Goal: Information Seeking & Learning: Learn about a topic

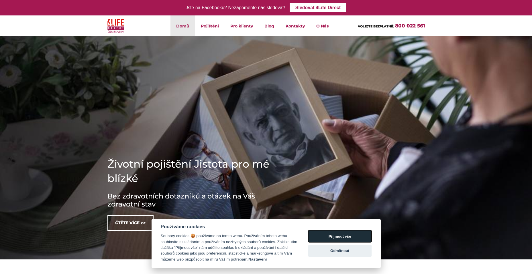
click at [343, 234] on button "Přijmout vše" at bounding box center [339, 236] width 63 height 12
checkbox input "true"
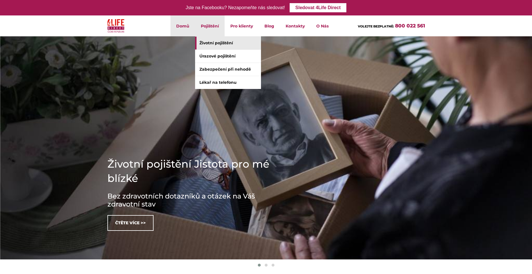
click at [214, 44] on link "Životní pojištění" at bounding box center [228, 43] width 66 height 13
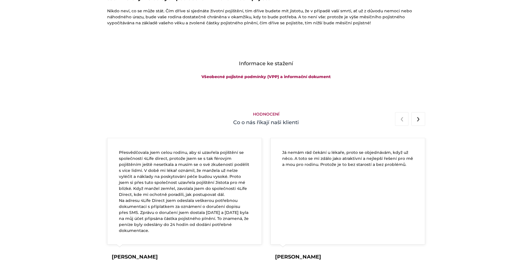
scroll to position [946, 0]
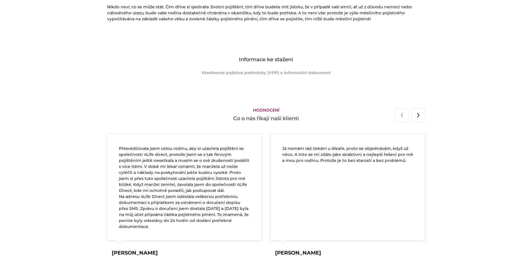
click at [262, 74] on link "Všeobecné pojistné podmínky (VPP) a informační dokument" at bounding box center [265, 72] width 129 height 5
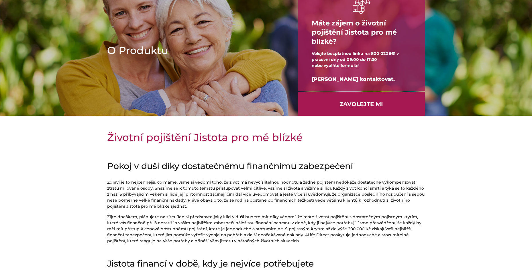
scroll to position [0, 0]
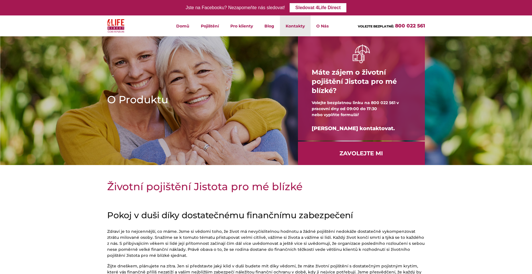
click at [292, 26] on link "Kontakty" at bounding box center [295, 25] width 31 height 21
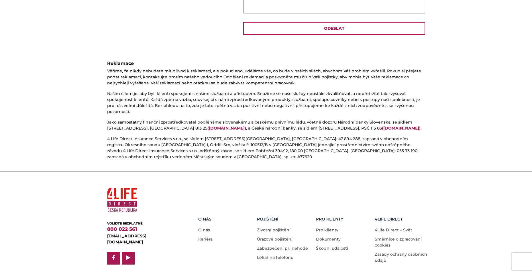
scroll to position [282, 0]
click at [273, 227] on link "Životní pojištění" at bounding box center [273, 229] width 33 height 5
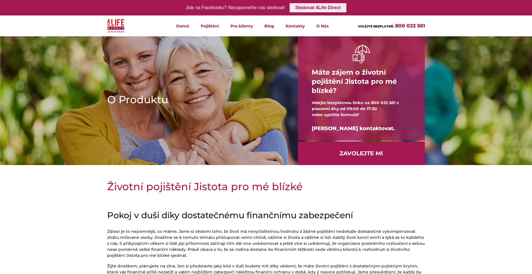
click at [319, 8] on link "Sledovat 4Life Direct" at bounding box center [317, 7] width 57 height 9
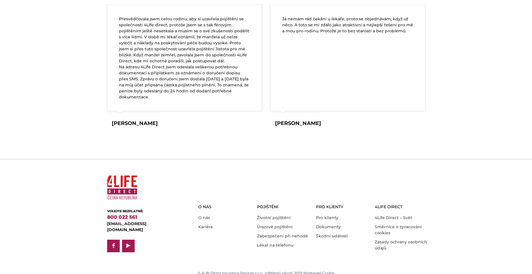
scroll to position [1076, 0]
click at [129, 240] on span at bounding box center [128, 245] width 11 height 11
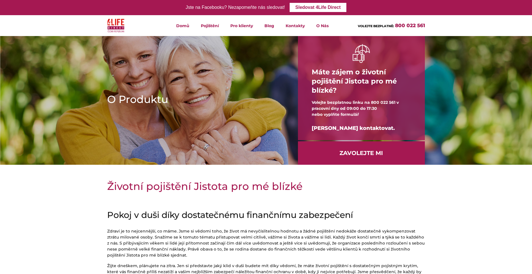
scroll to position [0, 0]
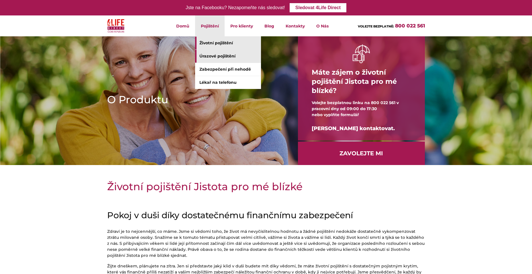
click at [210, 55] on link "Úrazové pojištění" at bounding box center [228, 56] width 66 height 13
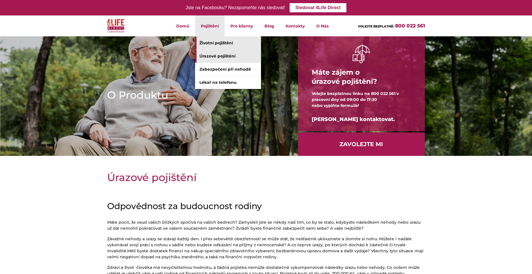
click at [212, 43] on link "Životní pojištění" at bounding box center [228, 43] width 66 height 13
